Goal: Task Accomplishment & Management: Use online tool/utility

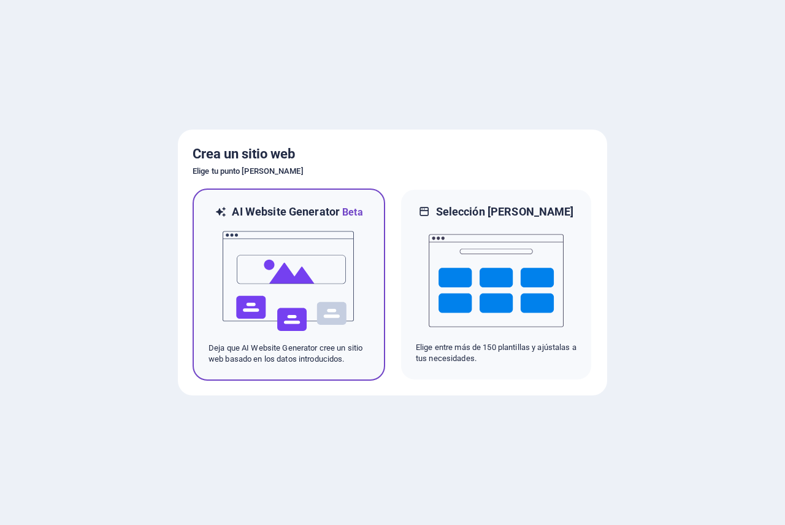
click at [320, 278] on img at bounding box center [289, 281] width 135 height 123
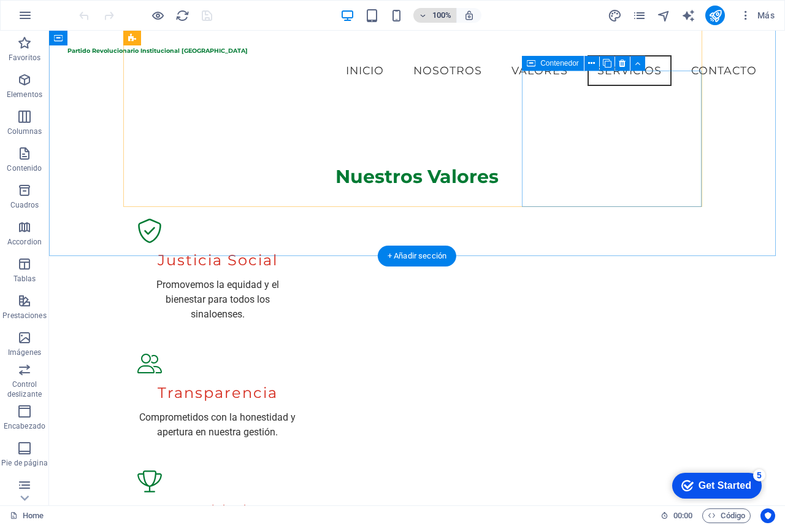
scroll to position [1248, 0]
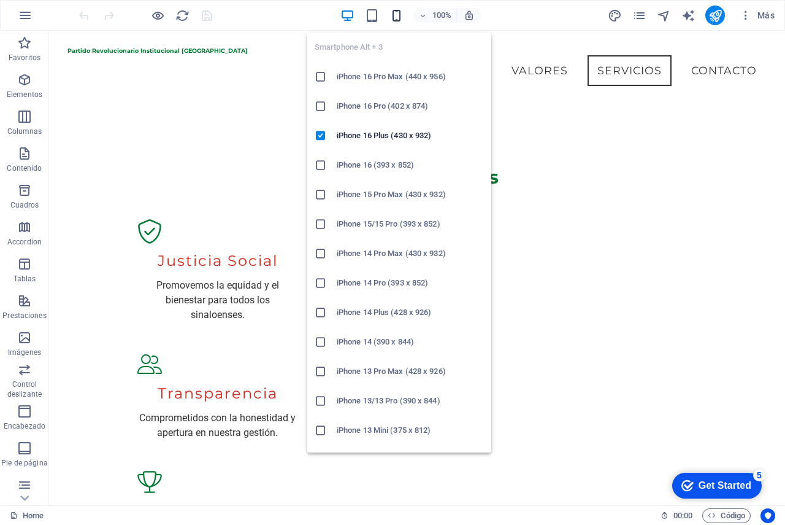
click at [396, 11] on icon "button" at bounding box center [397, 16] width 14 height 14
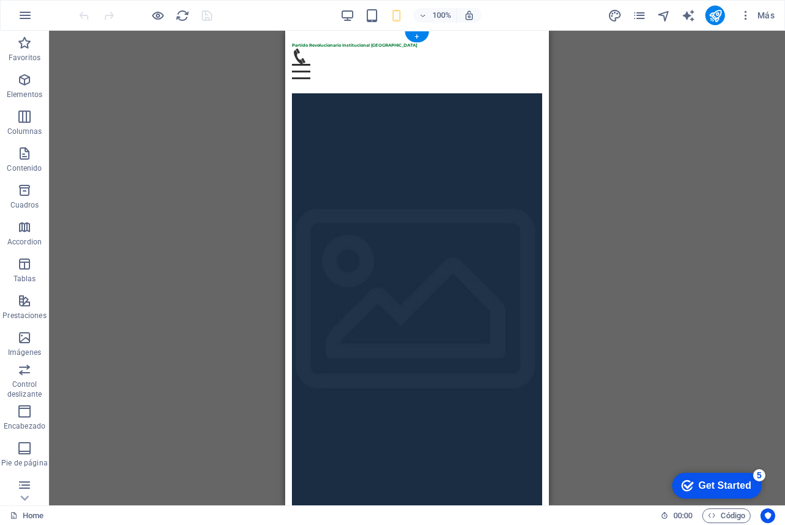
scroll to position [0, 0]
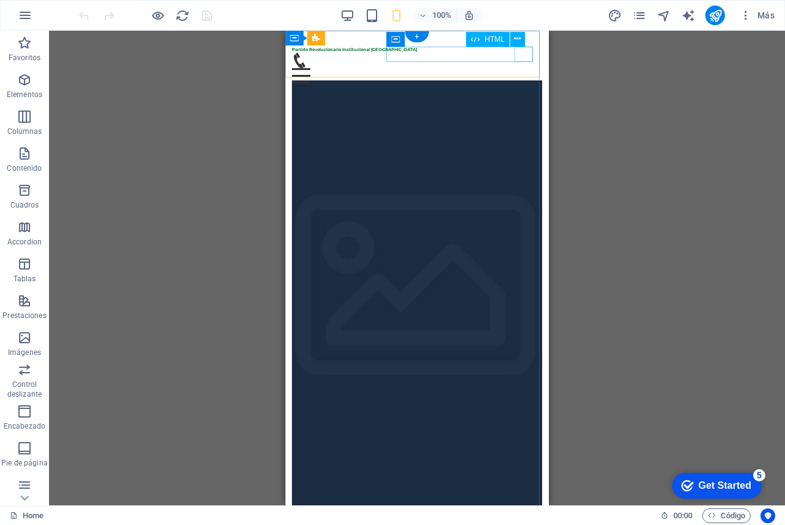
click at [523, 68] on div "Menu" at bounding box center [417, 75] width 251 height 15
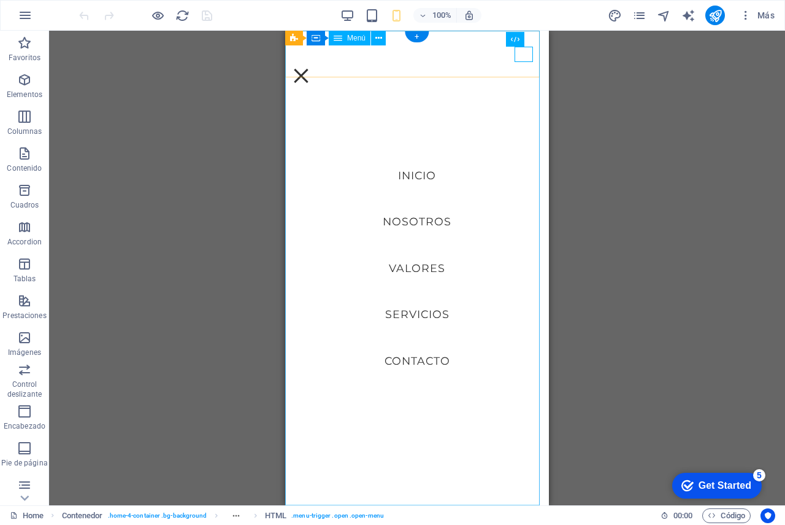
click at [425, 224] on nav "Inicio Nosotros Valores Servicios Contacto" at bounding box center [417, 268] width 264 height 474
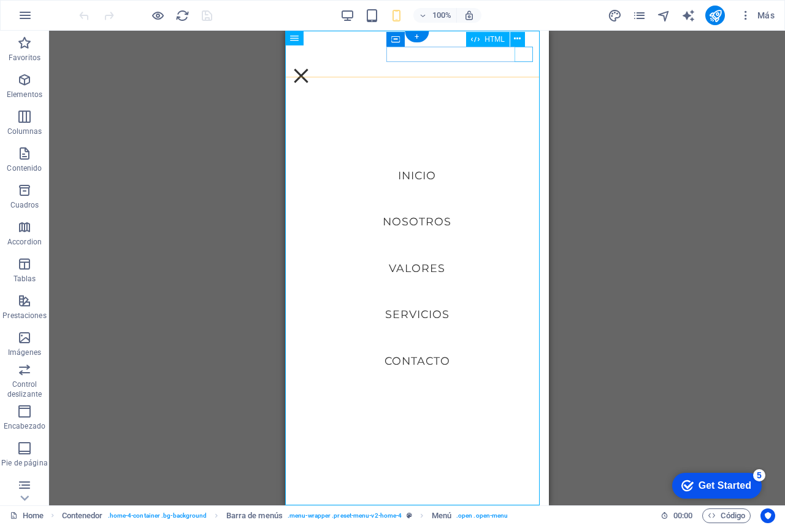
click at [311, 68] on div "Menu" at bounding box center [301, 75] width 18 height 15
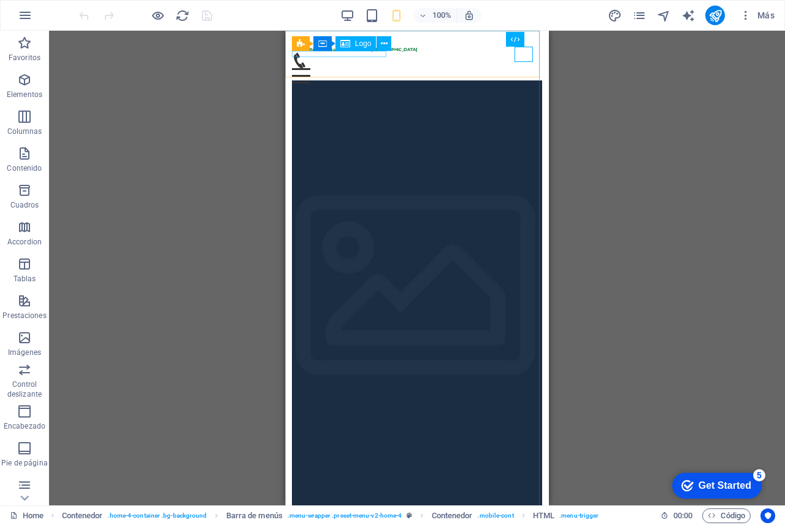
click at [355, 42] on span "Logo" at bounding box center [363, 43] width 17 height 7
click at [355, 44] on span "Logo" at bounding box center [363, 43] width 17 height 7
click at [384, 44] on icon at bounding box center [384, 43] width 7 height 13
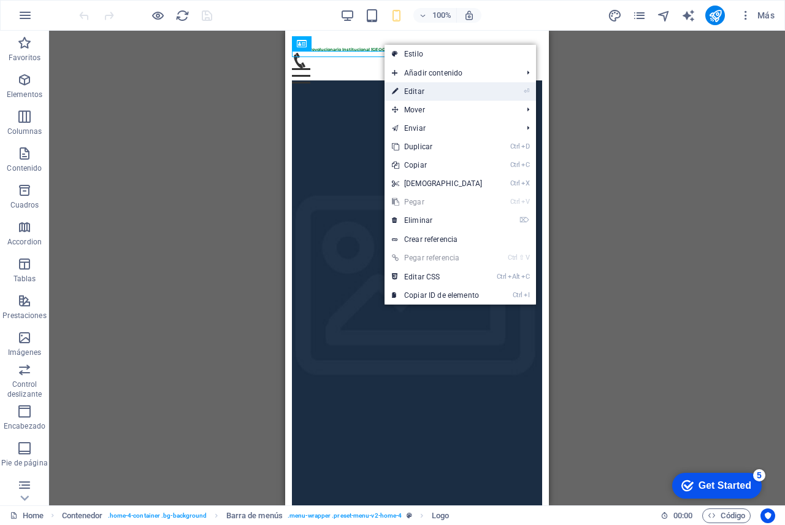
click at [409, 87] on link "⏎ Editar" at bounding box center [438, 91] width 106 height 18
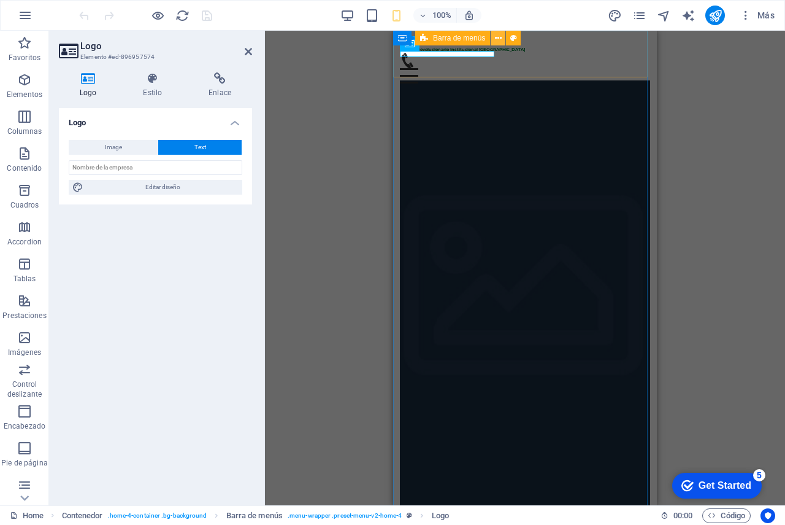
click at [501, 41] on icon at bounding box center [498, 38] width 7 height 13
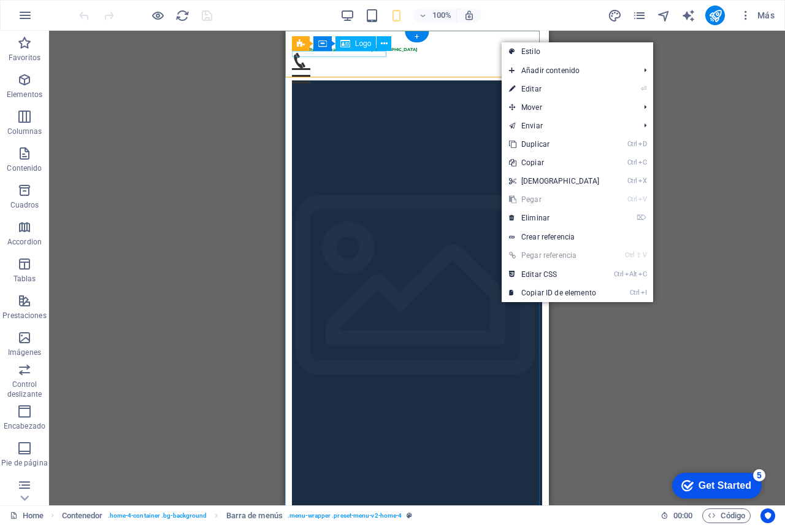
click at [325, 52] on div "Partido Revolucionario Institucional [GEOGRAPHIC_DATA]" at bounding box center [417, 50] width 251 height 6
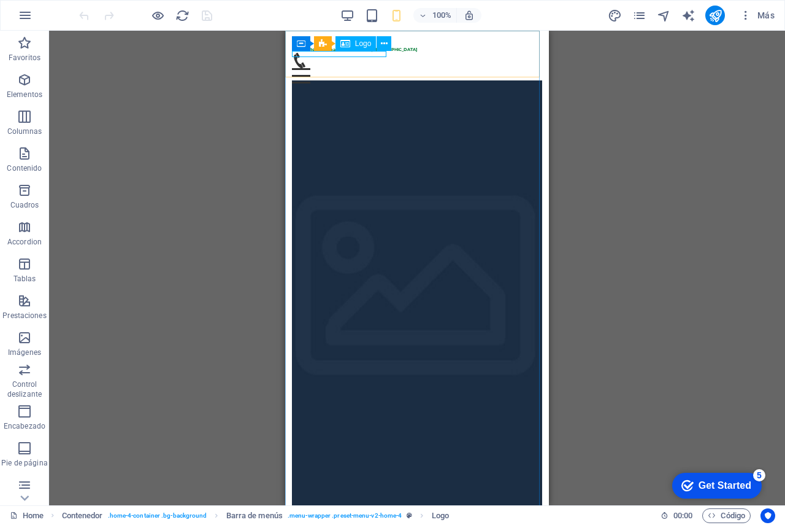
click at [357, 45] on span "Logo" at bounding box center [363, 43] width 17 height 7
click at [360, 40] on span "Logo" at bounding box center [363, 43] width 17 height 7
click at [354, 47] on div "Logo" at bounding box center [356, 43] width 41 height 15
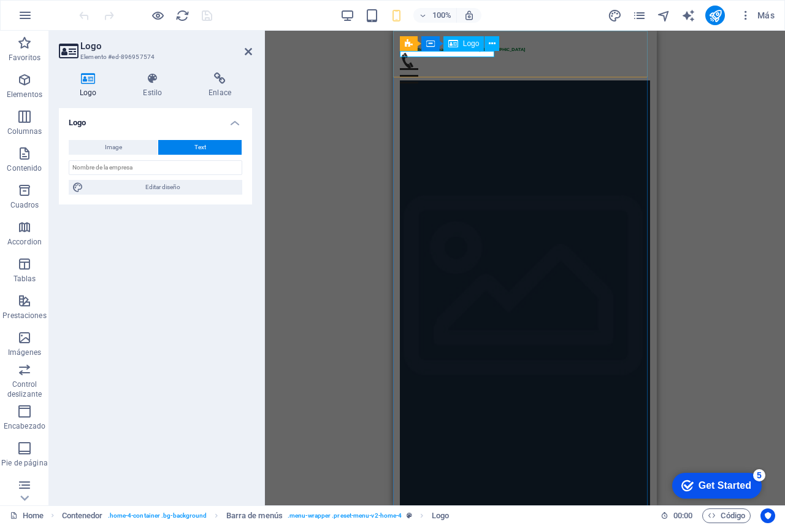
click at [444, 53] on div "Partido Revolucionario Institucional [GEOGRAPHIC_DATA]" at bounding box center [525, 50] width 251 height 6
click at [458, 45] on icon at bounding box center [454, 43] width 10 height 15
click at [474, 44] on span "Logo" at bounding box center [471, 43] width 17 height 7
click at [490, 42] on icon at bounding box center [492, 43] width 7 height 13
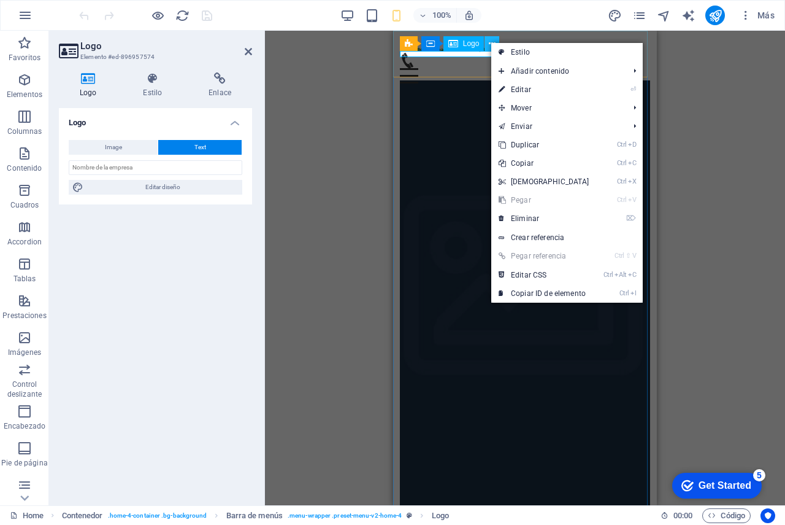
click at [490, 42] on icon at bounding box center [492, 43] width 7 height 13
click at [453, 53] on div "Partido Revolucionario Institucional [GEOGRAPHIC_DATA]" at bounding box center [525, 50] width 251 height 6
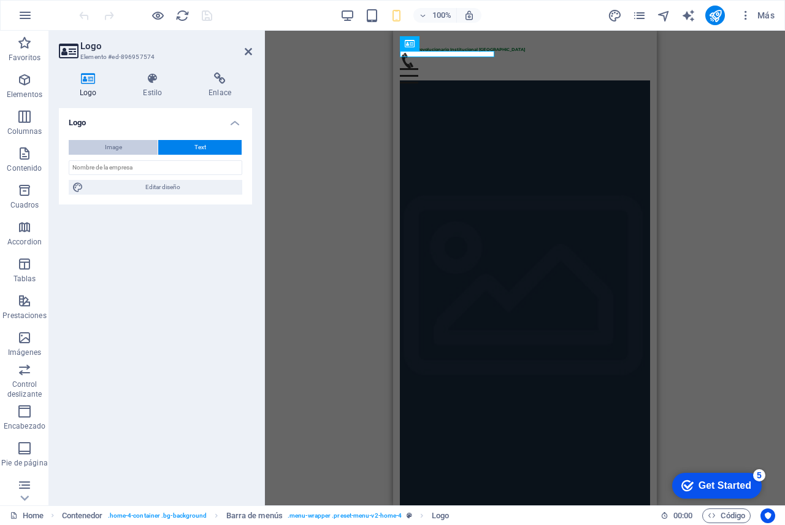
click at [106, 149] on span "Image" at bounding box center [113, 147] width 17 height 15
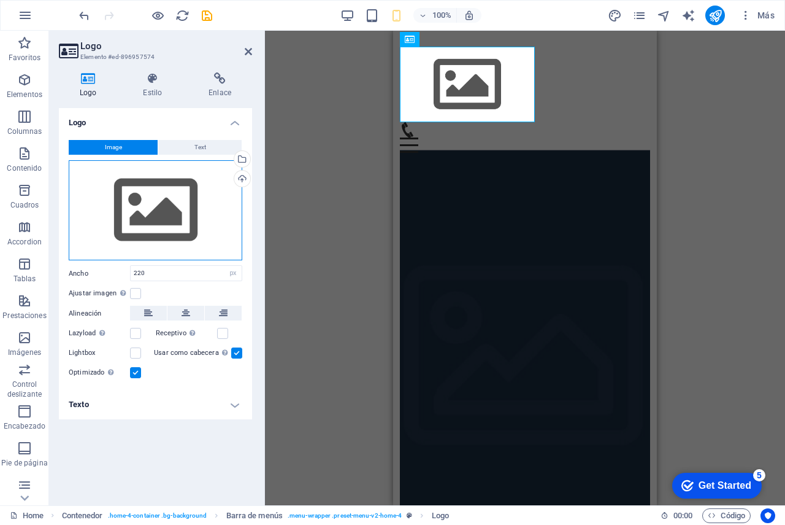
click at [162, 206] on div "Arrastra archivos aquí, haz clic para escoger archivos o selecciona archivos de…" at bounding box center [156, 210] width 174 height 101
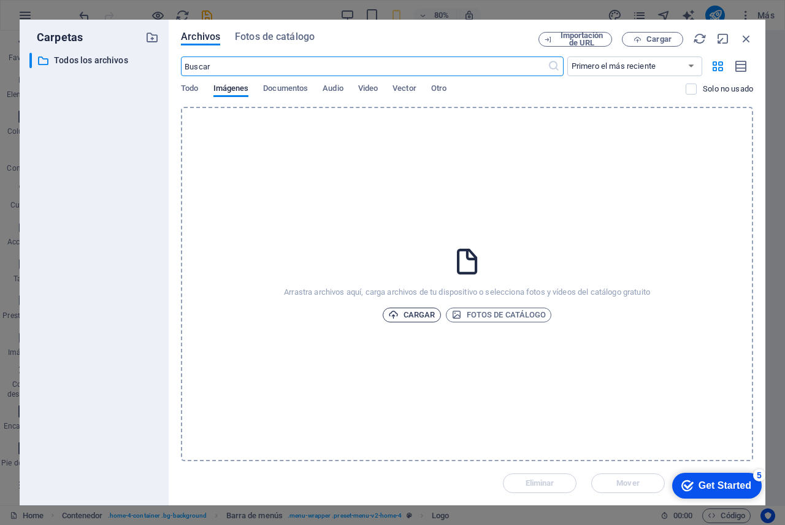
click at [420, 320] on span "Cargar" at bounding box center [411, 314] width 47 height 15
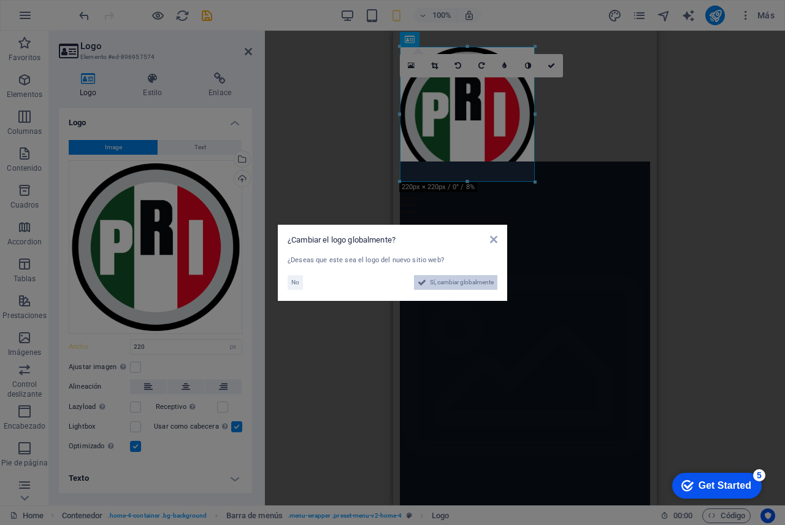
click at [465, 282] on span "Sí, cambiar globalmente" at bounding box center [462, 282] width 64 height 15
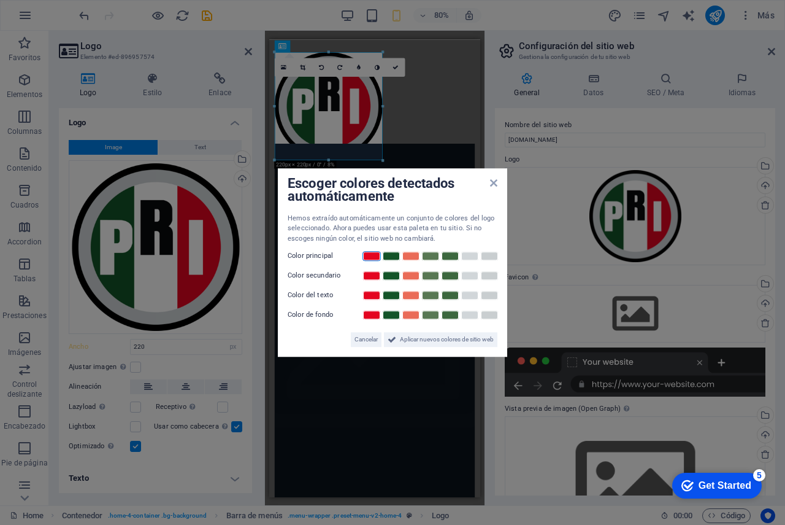
click at [377, 256] on link at bounding box center [372, 256] width 18 height 10
click at [428, 338] on span "Aplicar nuevos colores de sitio web" at bounding box center [447, 339] width 94 height 15
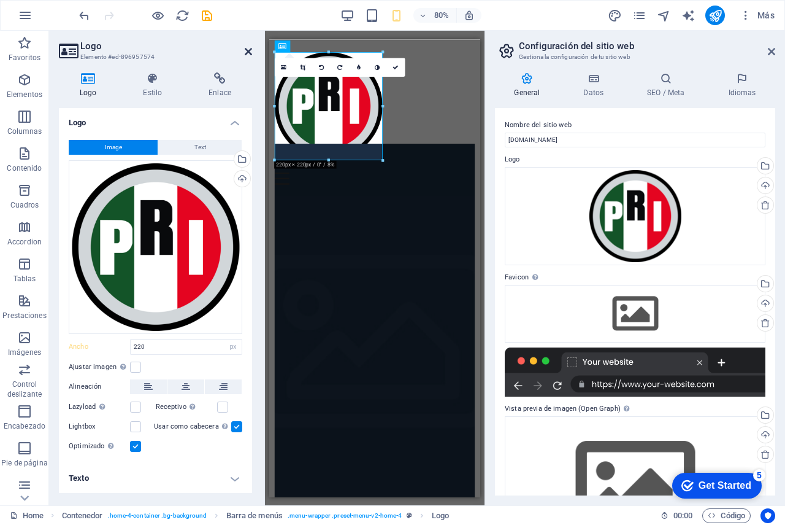
click at [247, 48] on icon at bounding box center [248, 52] width 7 height 10
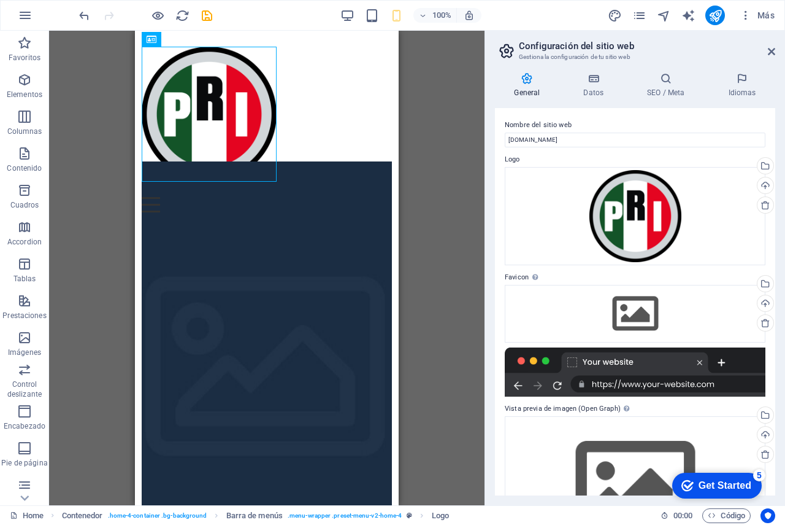
click at [339, 17] on div "100% Más" at bounding box center [428, 16] width 703 height 20
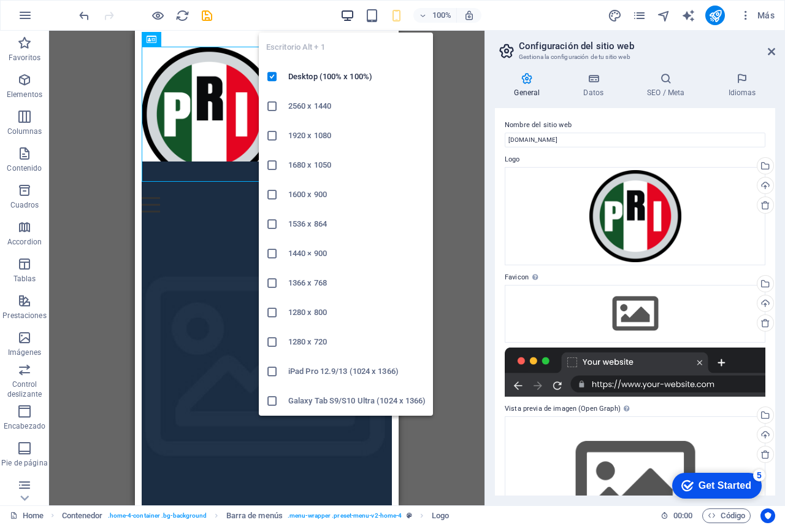
click at [350, 14] on icon "button" at bounding box center [348, 16] width 14 height 14
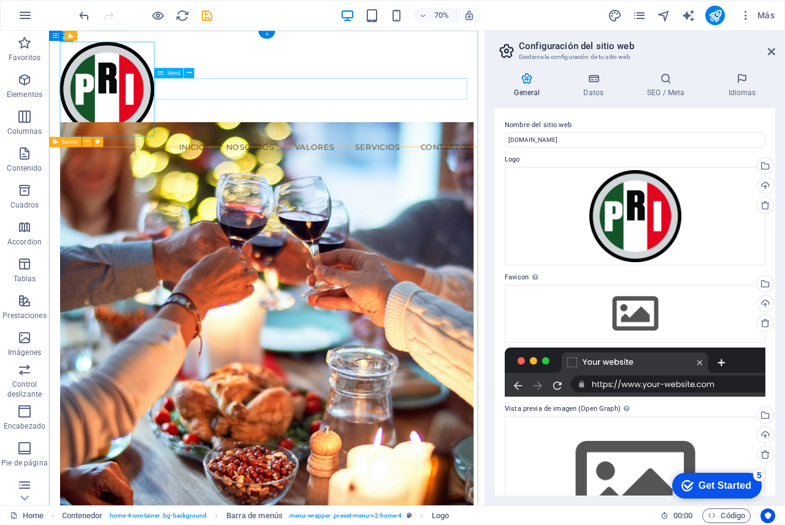
click at [242, 182] on nav "Inicio Nosotros Valores Servicios Contacto" at bounding box center [359, 197] width 591 height 31
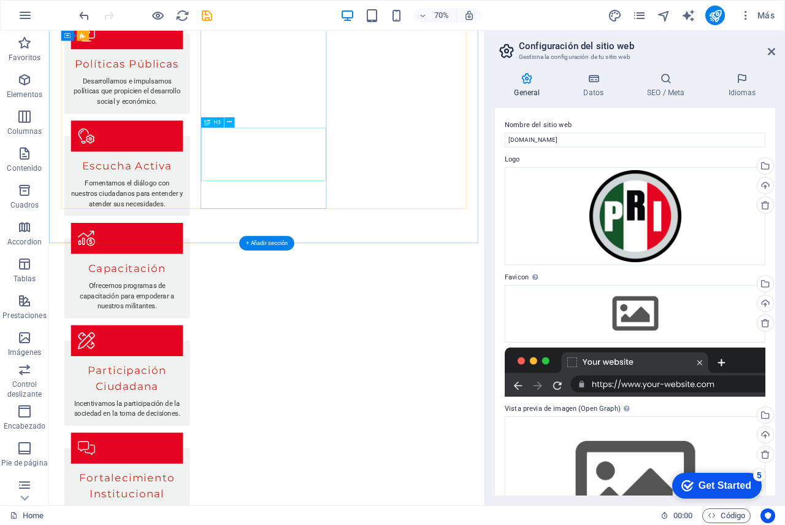
scroll to position [2455, 0]
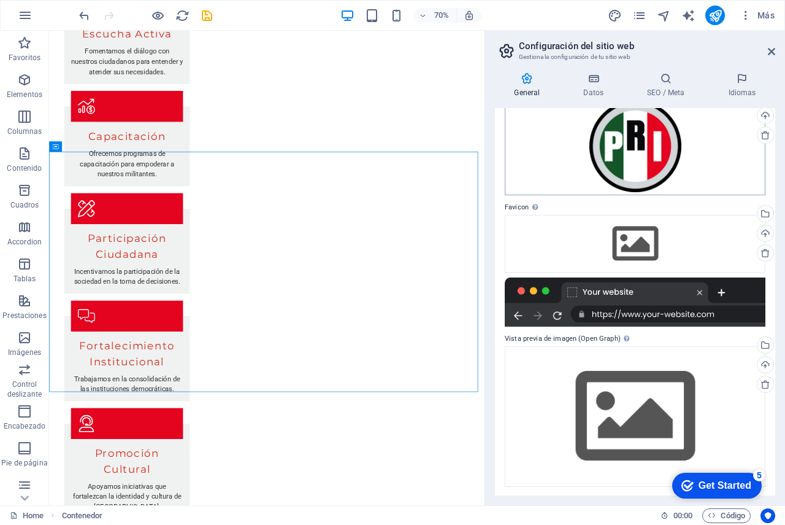
scroll to position [71, 0]
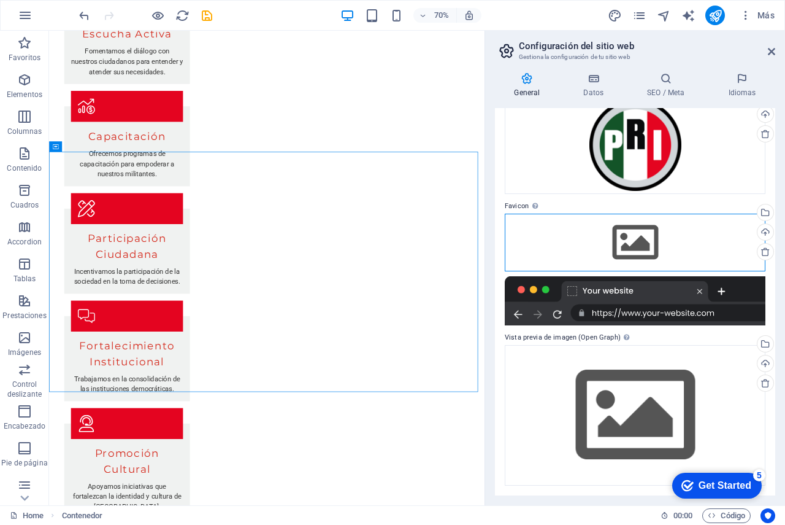
click at [647, 239] on div "Arrastra archivos aquí, haz clic para escoger archivos o selecciona archivos de…" at bounding box center [635, 243] width 261 height 58
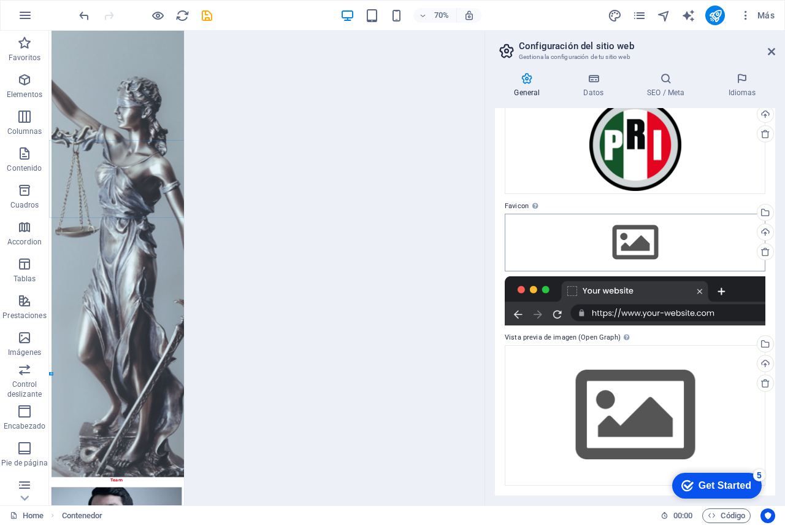
scroll to position [2338, 0]
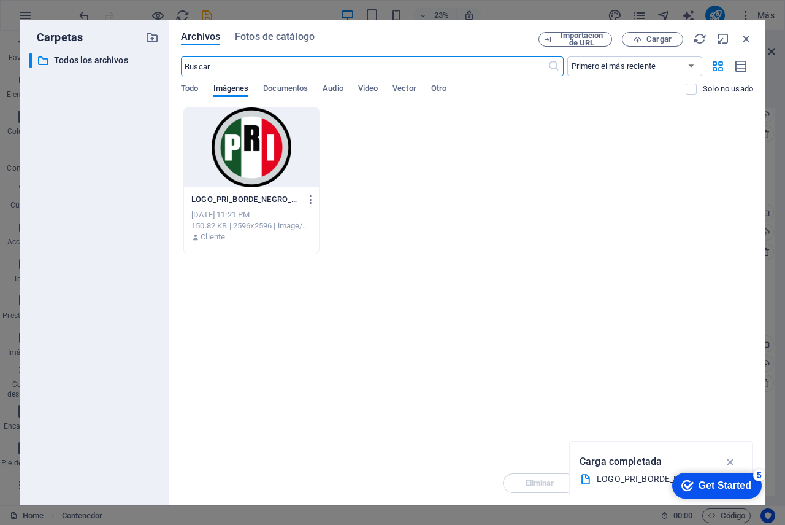
click at [240, 147] on div at bounding box center [251, 147] width 135 height 80
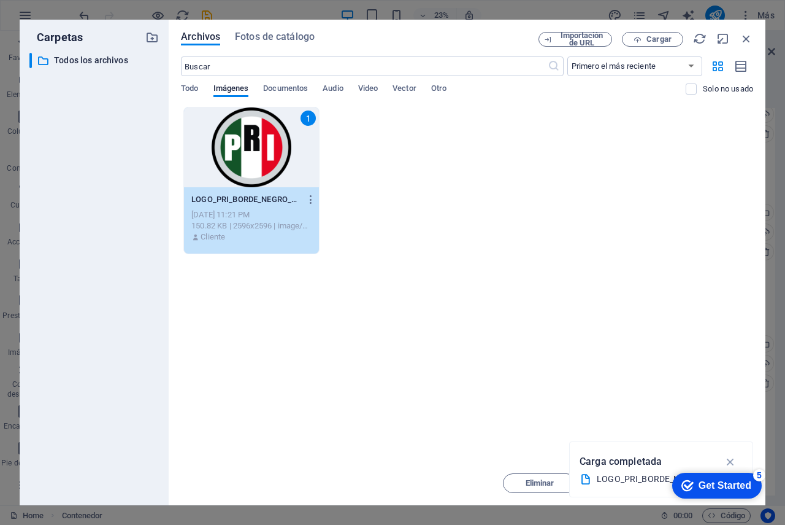
click at [240, 147] on div "1" at bounding box center [251, 147] width 135 height 80
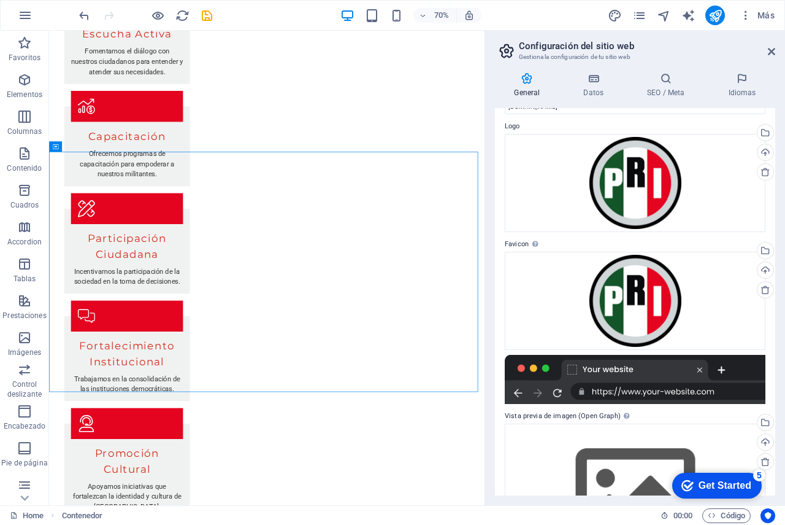
scroll to position [0, 0]
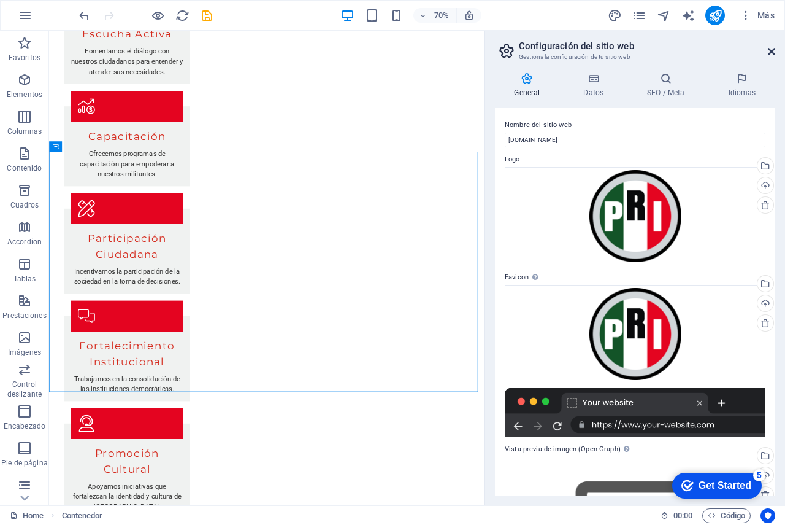
click at [770, 50] on icon at bounding box center [771, 52] width 7 height 10
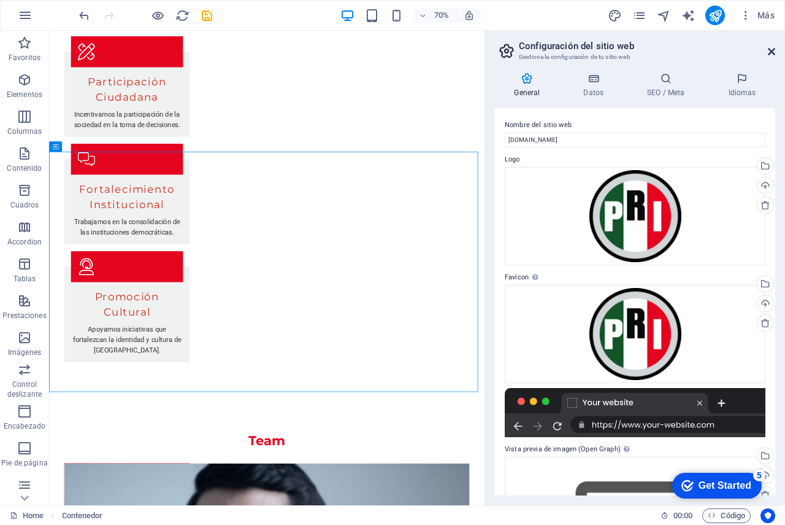
scroll to position [2282, 0]
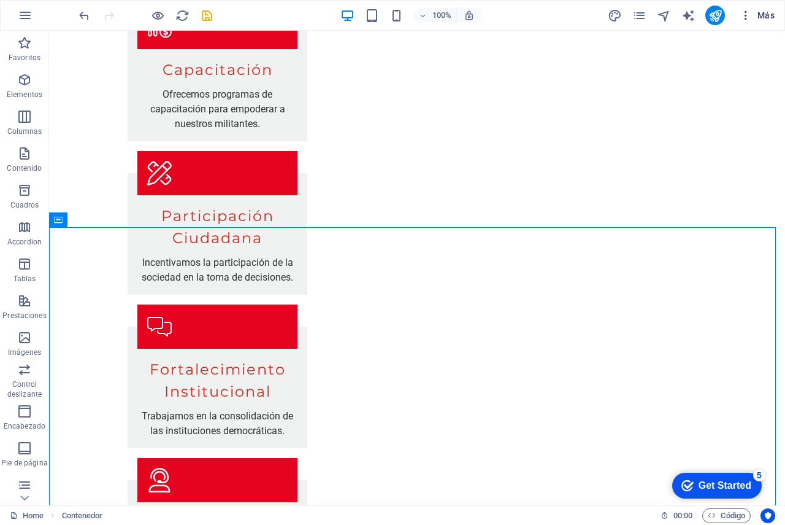
click at [759, 13] on span "Más" at bounding box center [757, 15] width 35 height 12
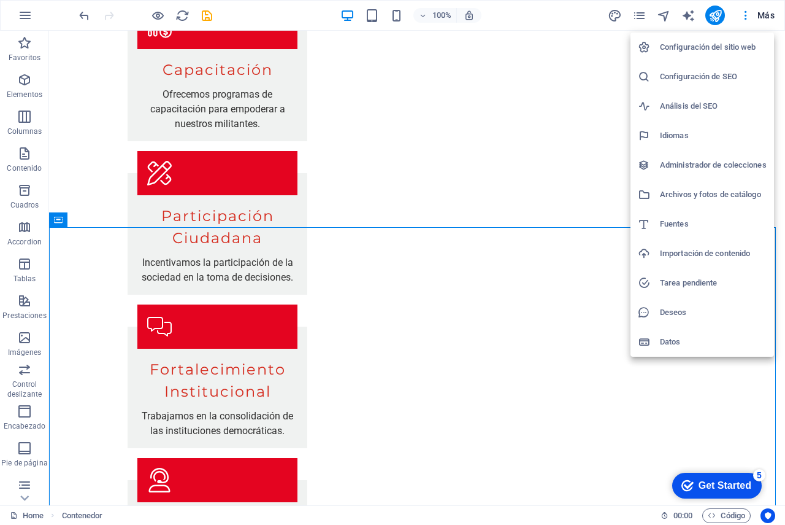
click at [118, 269] on div at bounding box center [392, 262] width 785 height 525
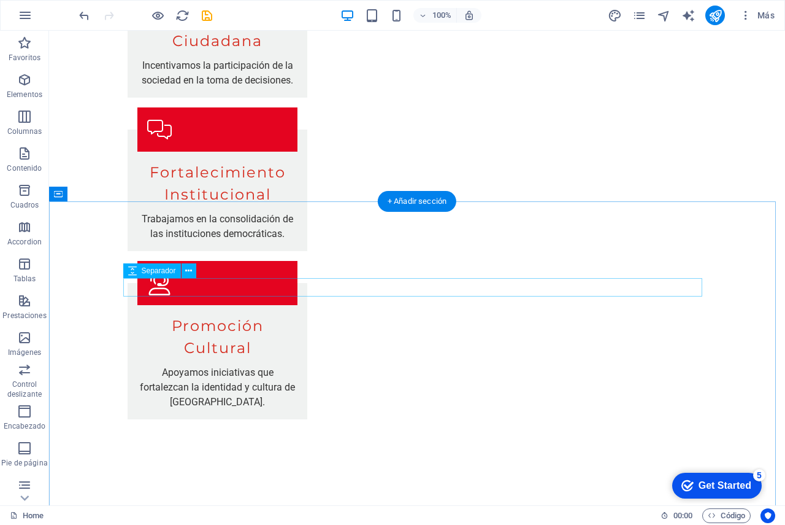
scroll to position [2580, 0]
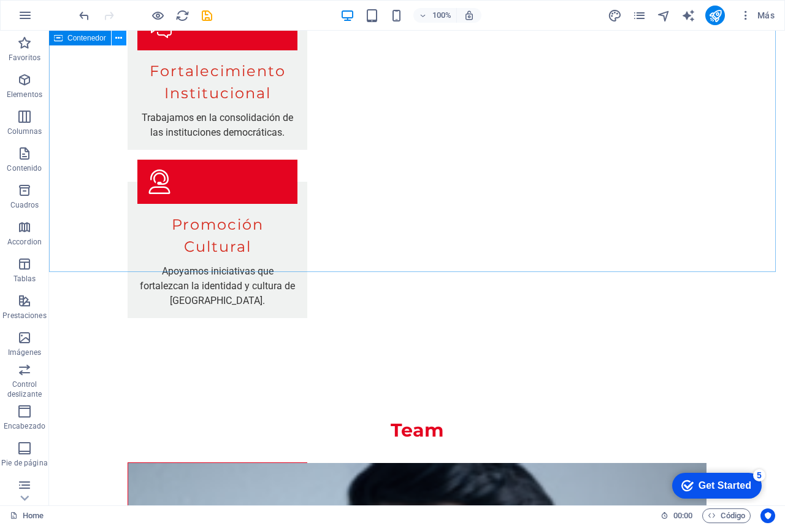
click at [115, 34] on button at bounding box center [119, 38] width 15 height 15
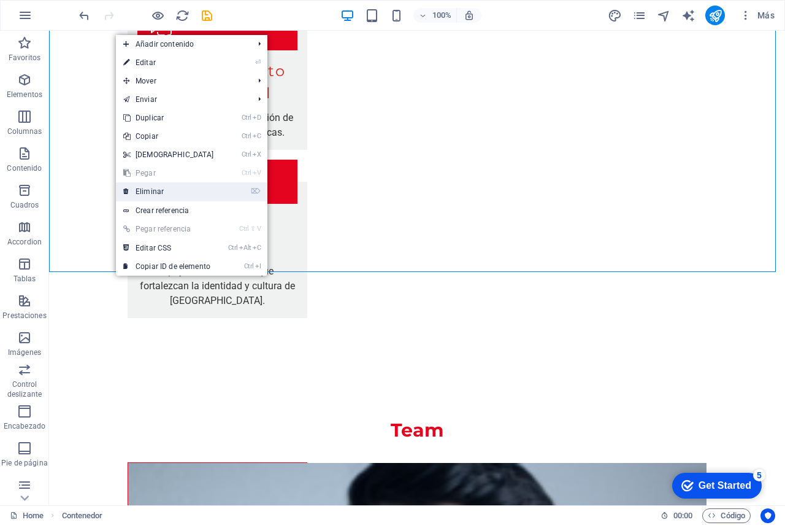
click at [148, 188] on link "⌦ Eliminar" at bounding box center [169, 191] width 106 height 18
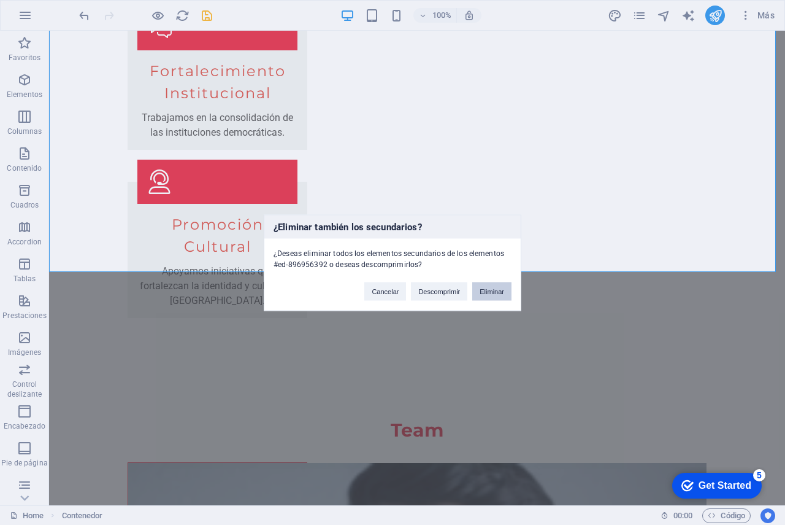
click at [490, 289] on button "Eliminar" at bounding box center [492, 291] width 39 height 18
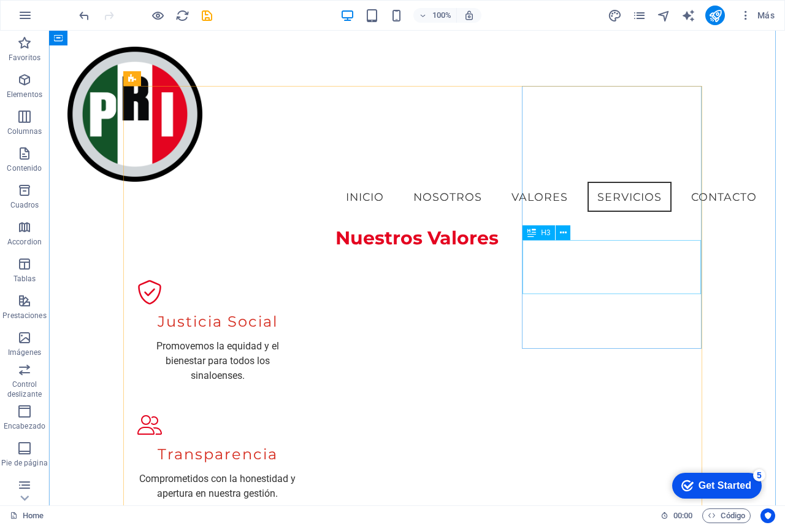
scroll to position [1273, 0]
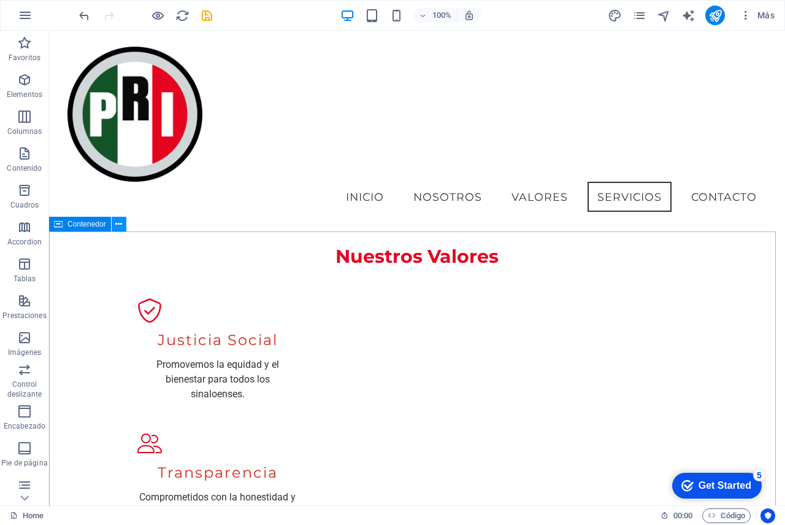
click at [116, 225] on icon at bounding box center [118, 224] width 7 height 13
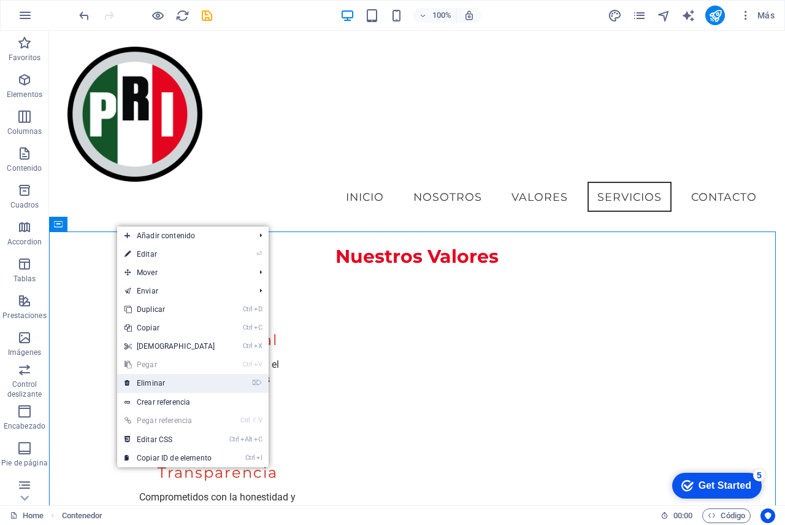
click at [160, 385] on link "⌦ Eliminar" at bounding box center [170, 383] width 106 height 18
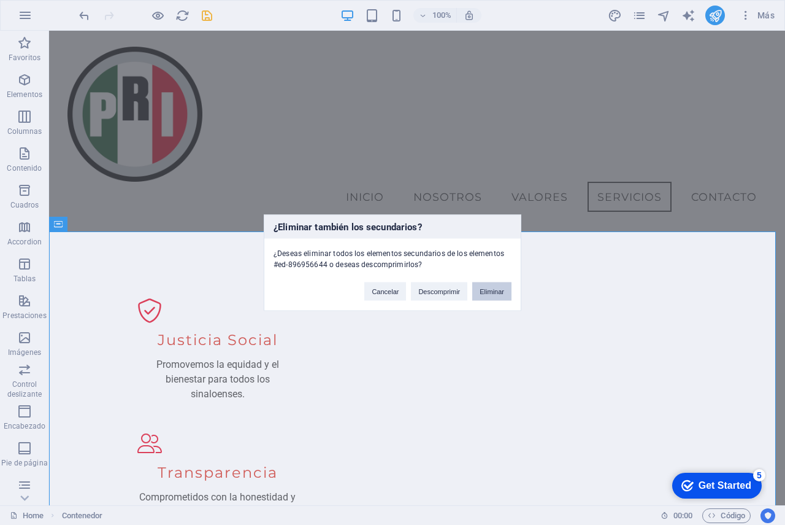
click at [490, 285] on button "Eliminar" at bounding box center [492, 291] width 39 height 18
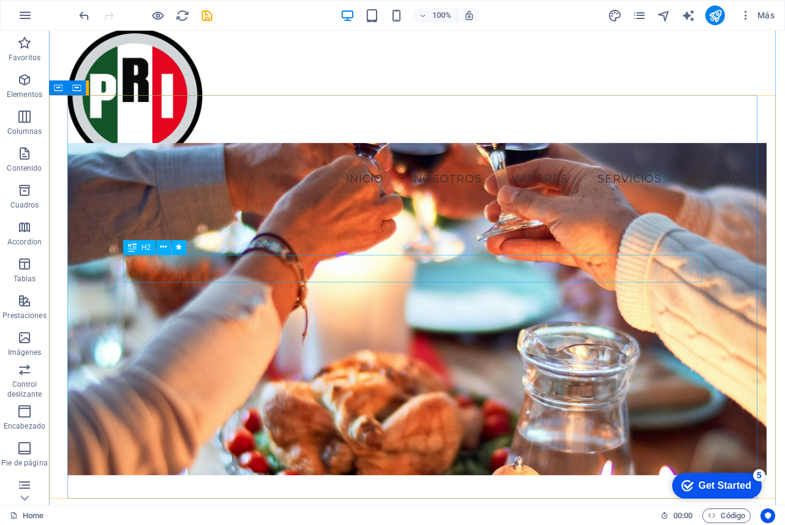
scroll to position [0, 0]
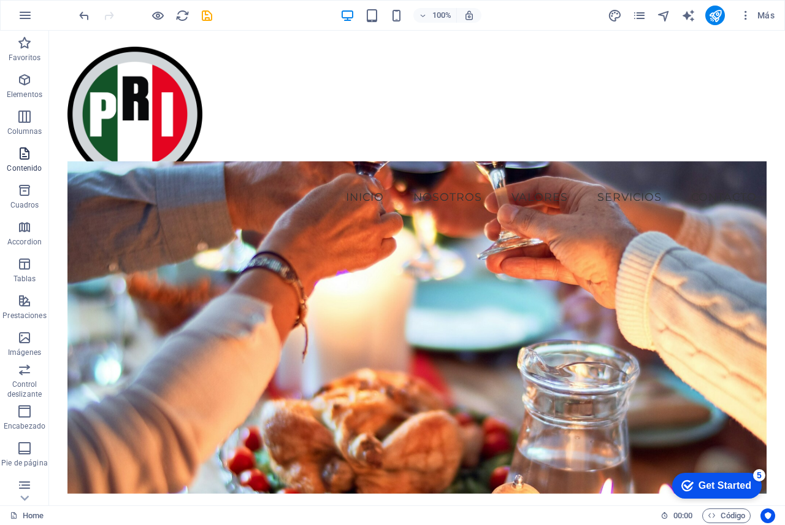
click at [23, 157] on icon "button" at bounding box center [24, 153] width 15 height 15
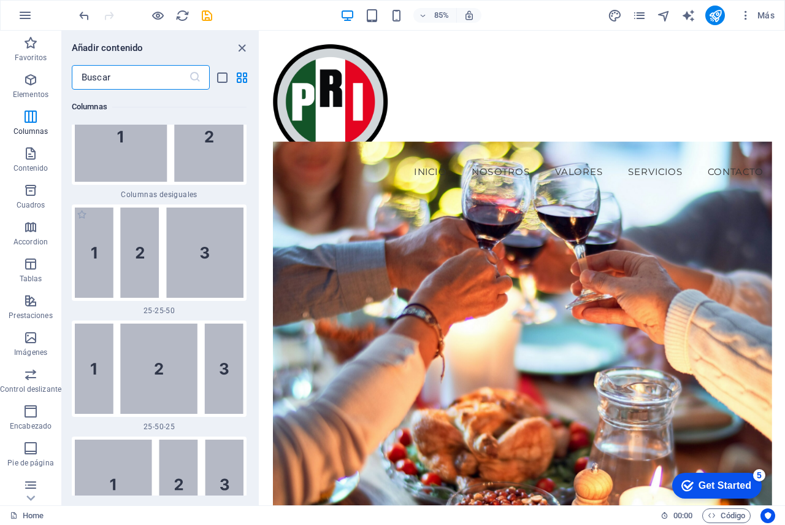
scroll to position [1732, 0]
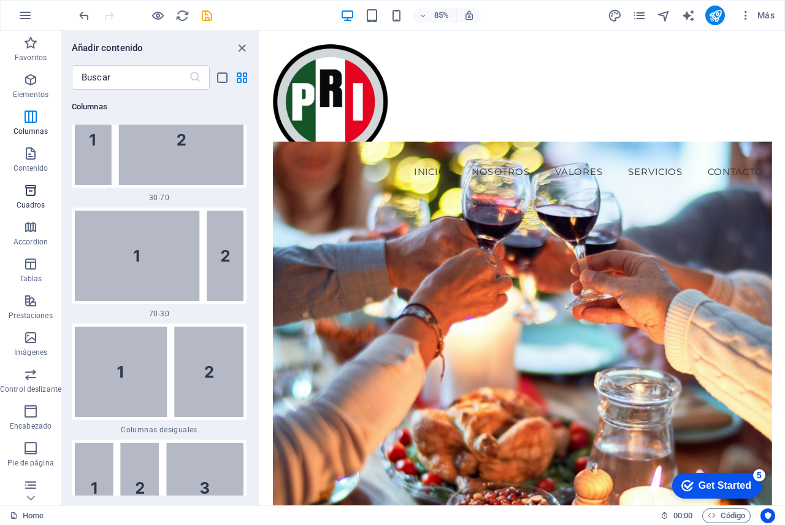
click at [33, 200] on p "Cuadros" at bounding box center [31, 205] width 29 height 10
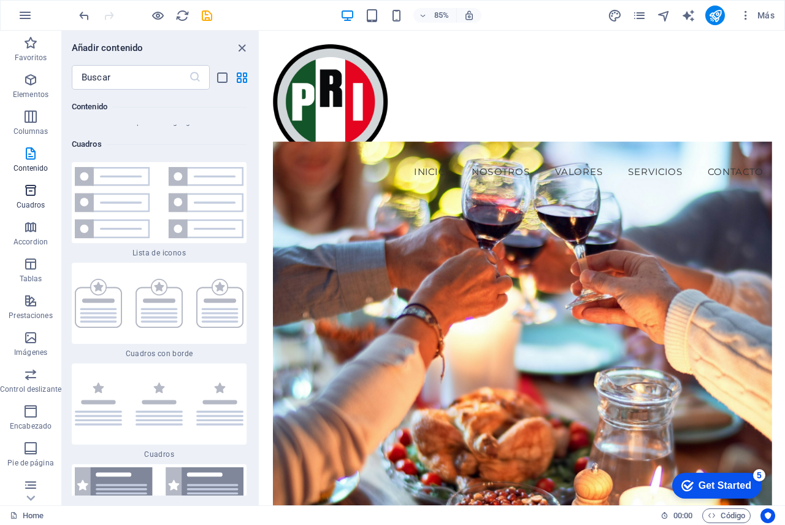
scroll to position [6637, 0]
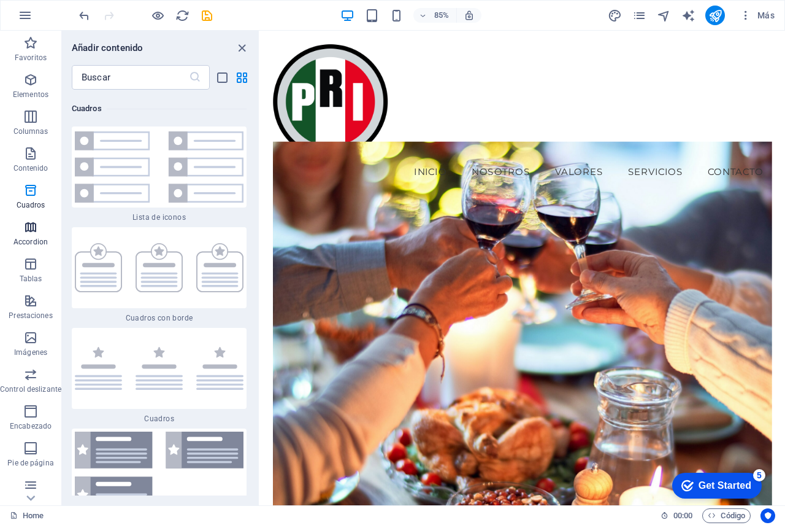
click at [27, 226] on icon "button" at bounding box center [30, 227] width 15 height 15
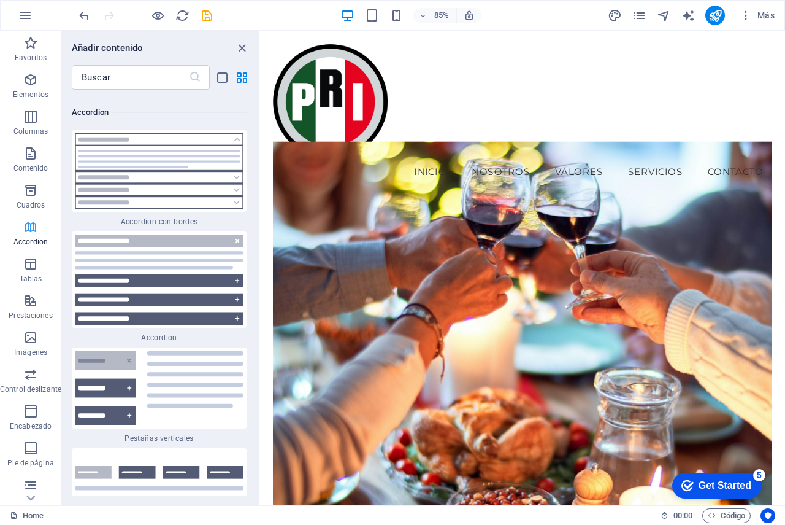
scroll to position [7623, 0]
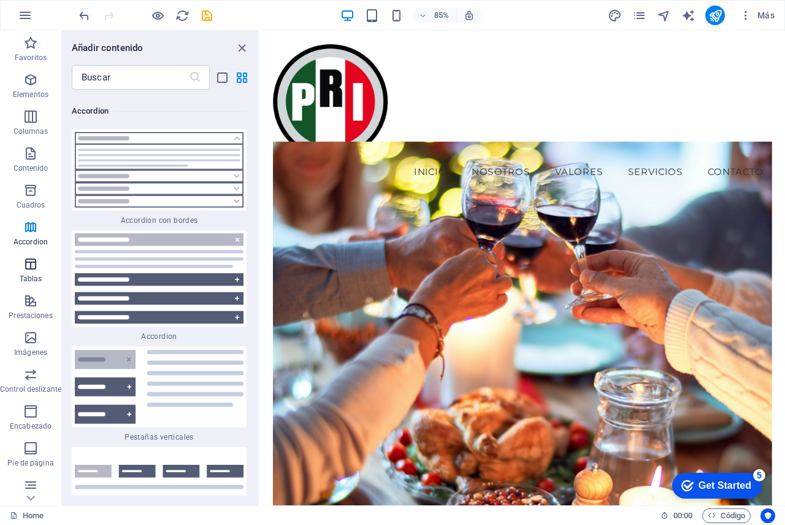
click at [29, 280] on p "Tablas" at bounding box center [31, 279] width 23 height 10
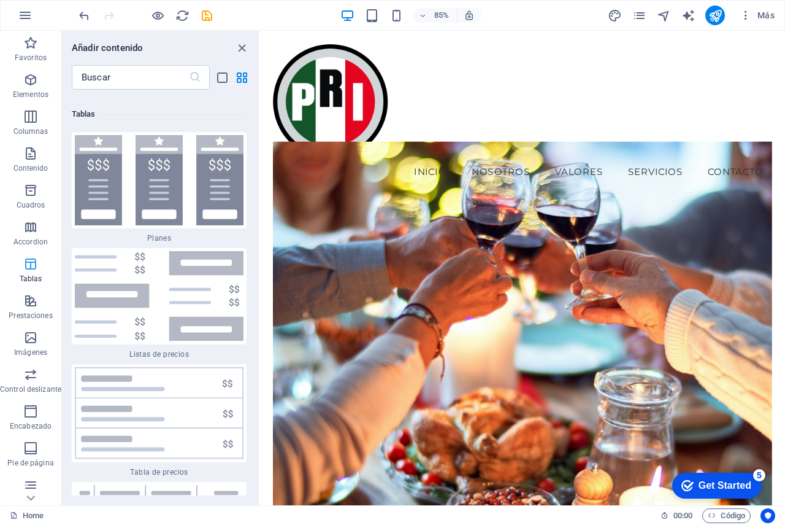
scroll to position [8306, 0]
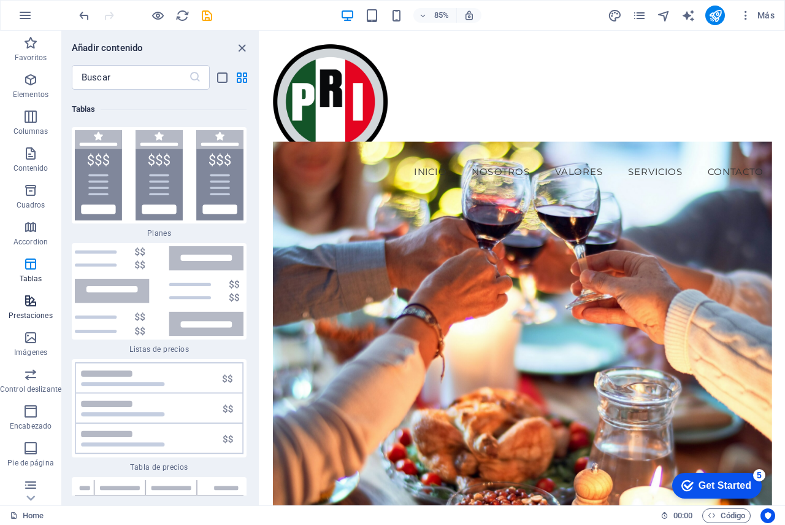
click at [35, 307] on icon "button" at bounding box center [30, 300] width 15 height 15
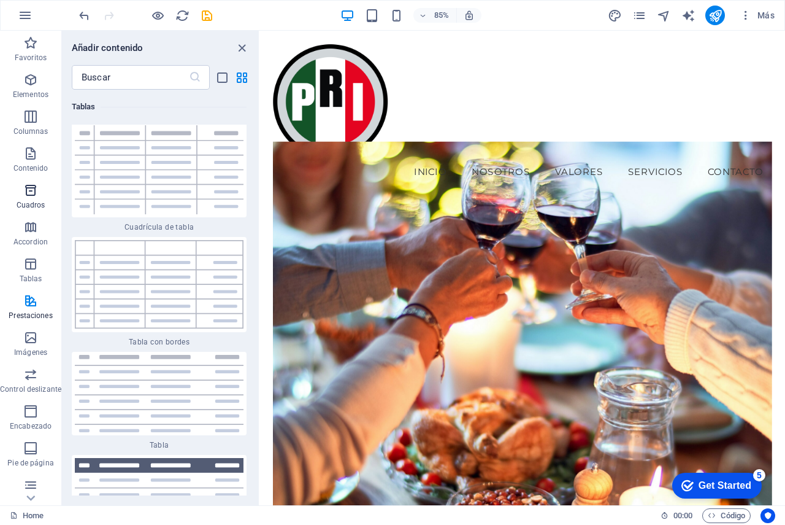
scroll to position [9354, 0]
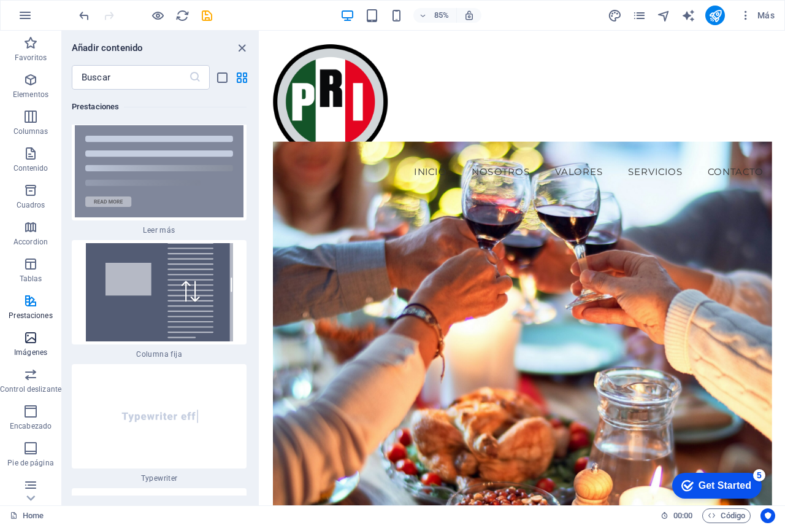
click at [36, 345] on span "Imágenes" at bounding box center [30, 344] width 61 height 29
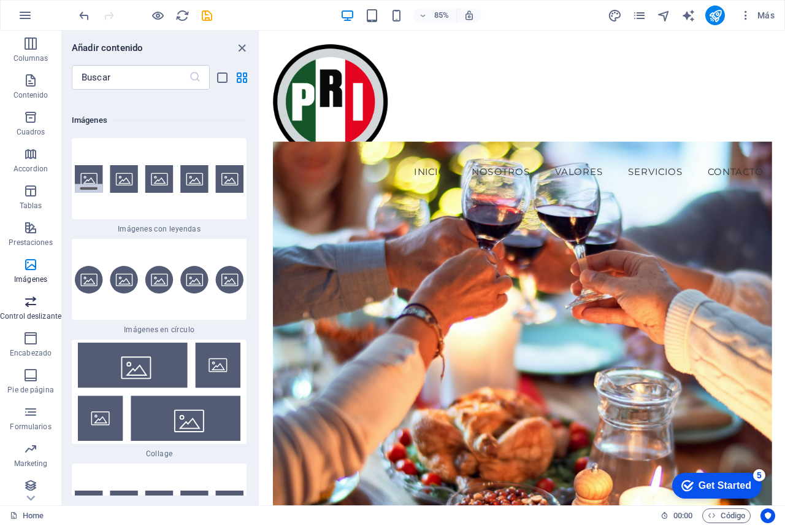
scroll to position [78, 0]
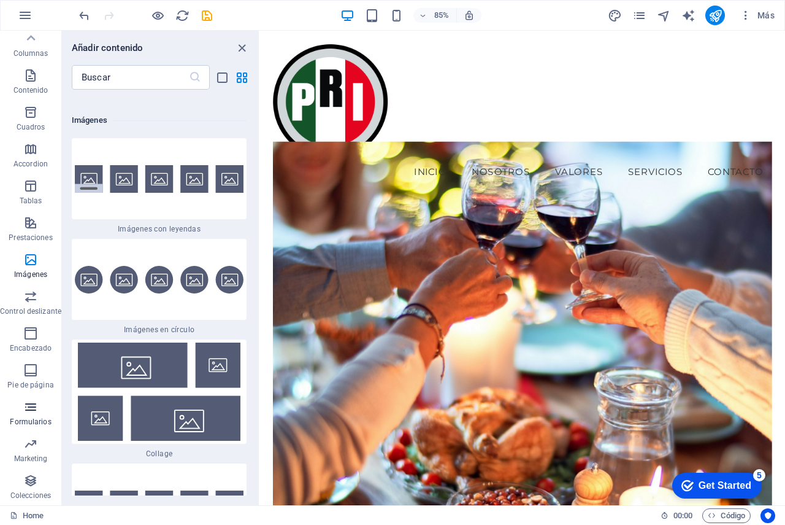
click at [26, 420] on p "Formularios" at bounding box center [30, 422] width 41 height 10
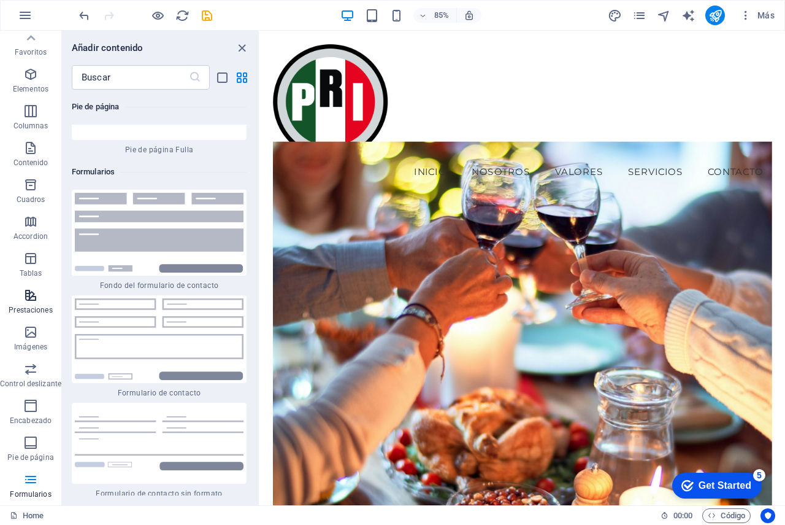
scroll to position [0, 0]
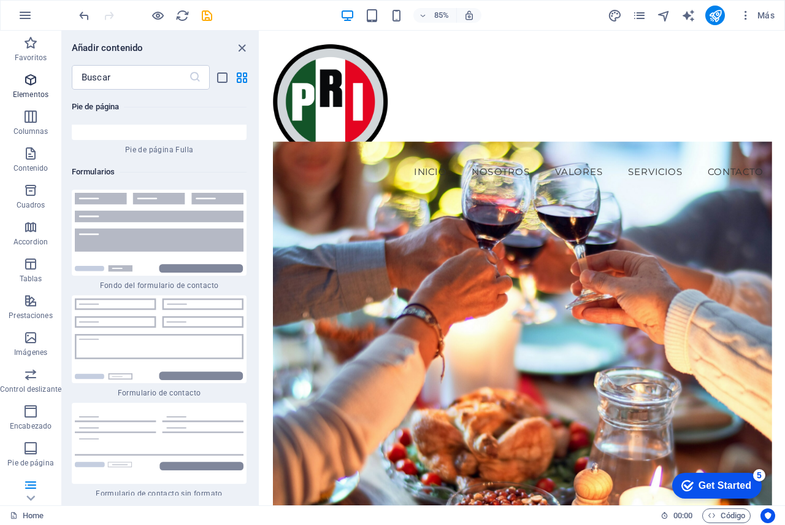
click at [29, 87] on icon "button" at bounding box center [30, 79] width 15 height 15
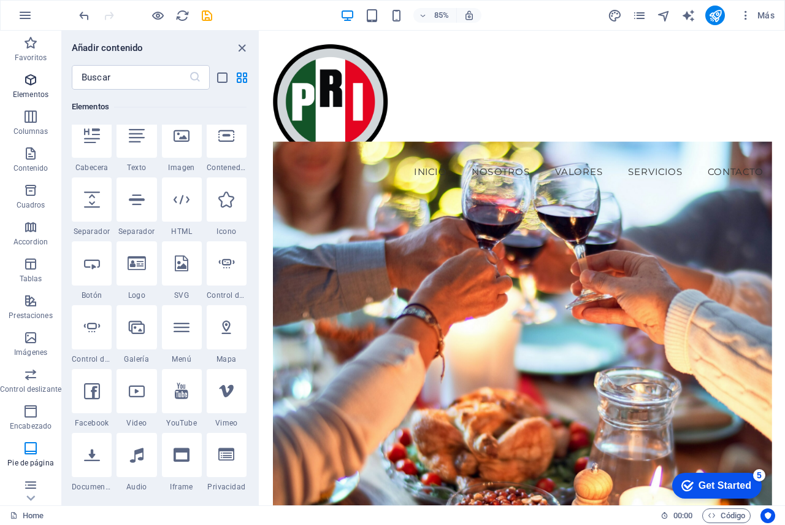
scroll to position [231, 0]
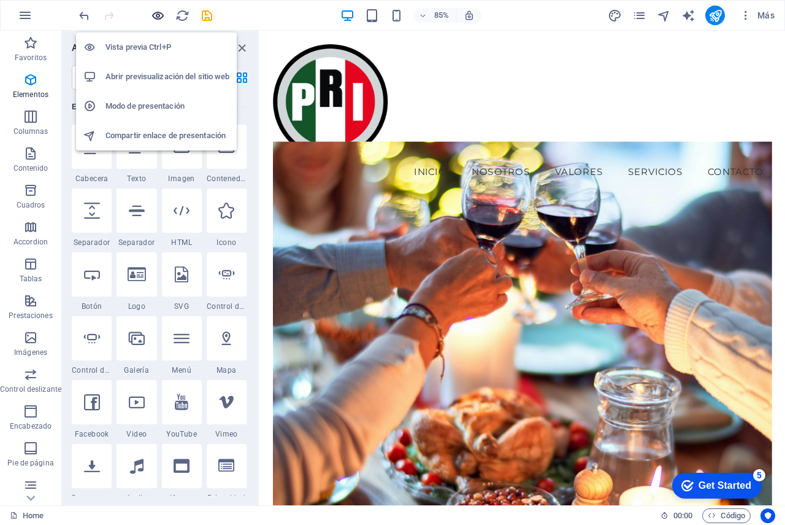
click at [158, 17] on icon "button" at bounding box center [158, 16] width 14 height 14
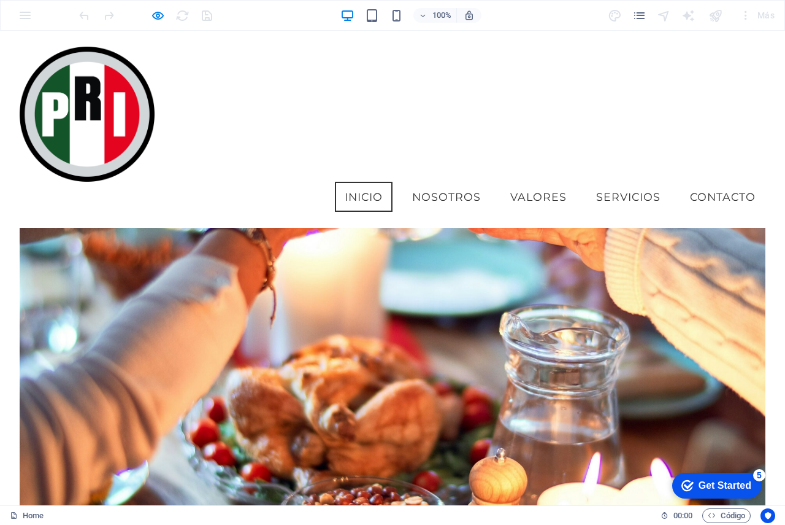
scroll to position [123, 0]
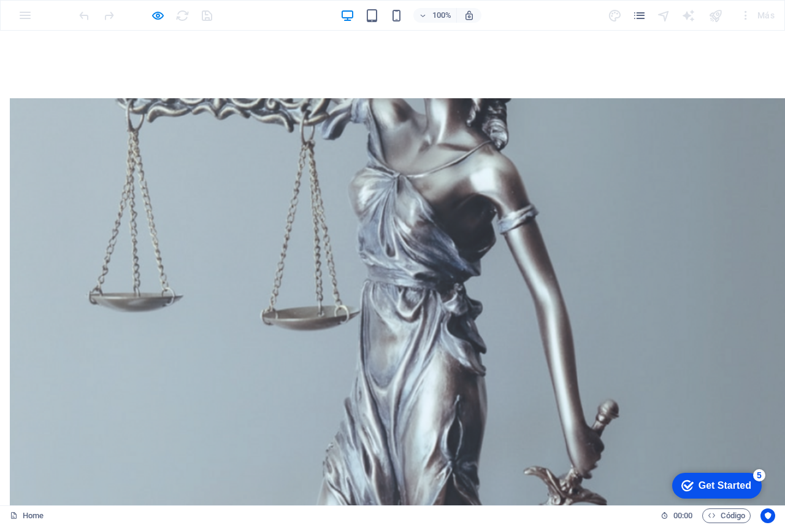
scroll to position [816, 0]
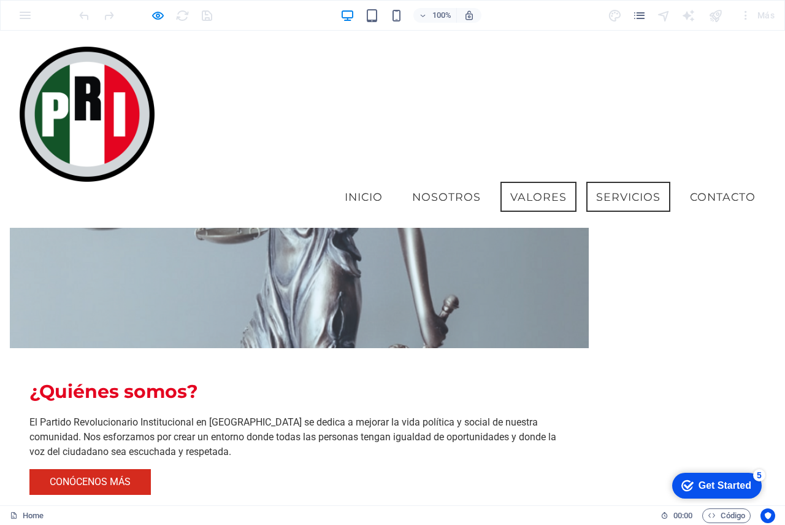
click at [609, 182] on link "Servicios" at bounding box center [629, 197] width 84 height 31
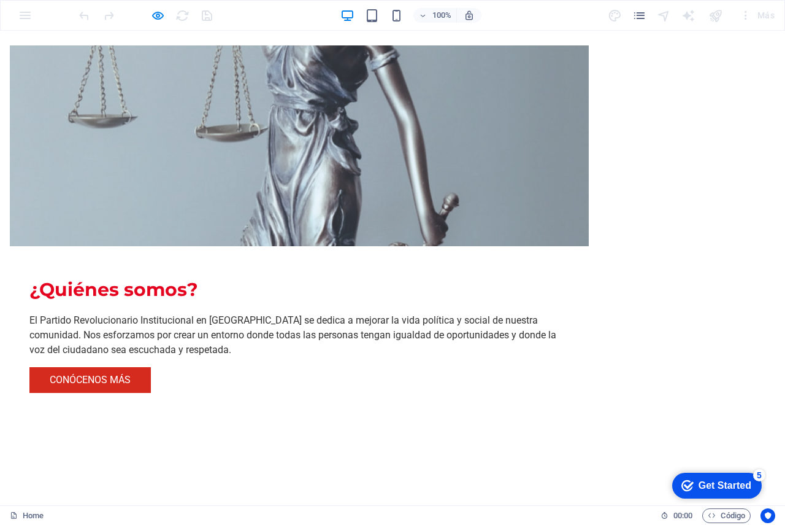
scroll to position [849, 0]
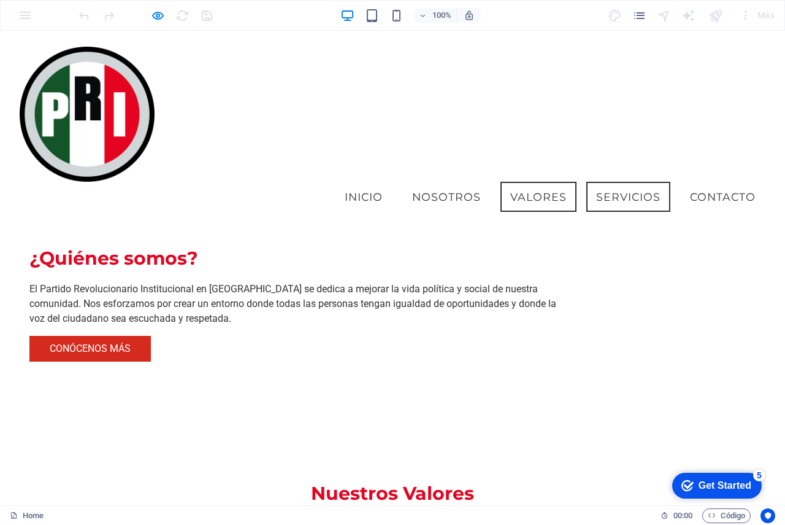
click at [634, 182] on link "Servicios" at bounding box center [629, 197] width 84 height 31
click at [623, 182] on link "Servicios" at bounding box center [629, 197] width 84 height 31
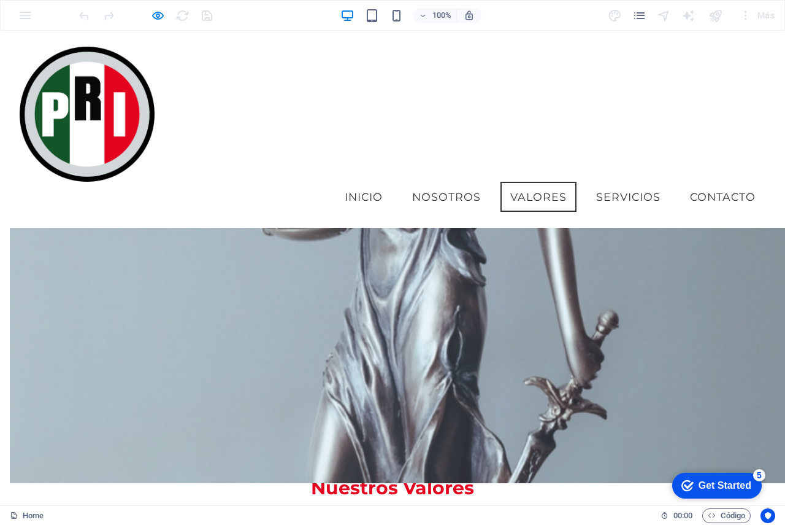
scroll to position [647, 0]
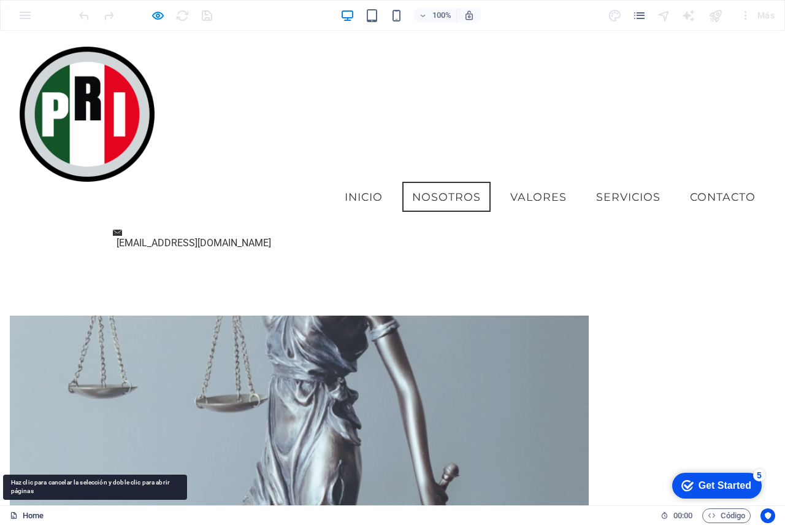
click at [31, 515] on link "Home" at bounding box center [27, 515] width 34 height 15
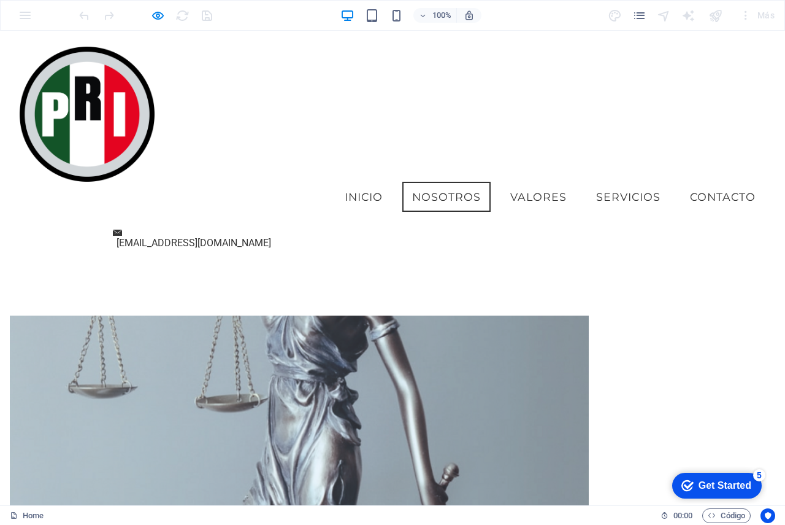
click at [25, 21] on div "100% Más" at bounding box center [393, 15] width 784 height 29
click at [25, 10] on div "100% Más" at bounding box center [393, 15] width 784 height 29
